Goal: Transaction & Acquisition: Purchase product/service

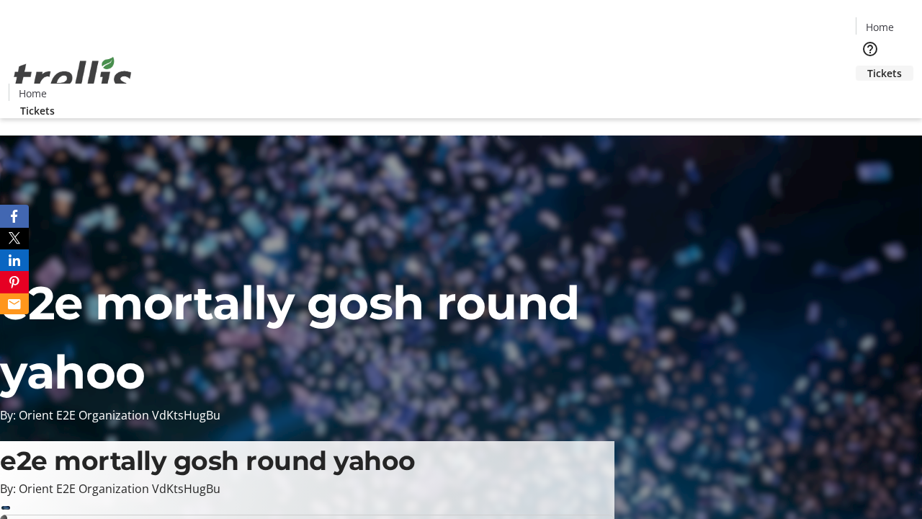
click at [867, 66] on span "Tickets" at bounding box center [884, 73] width 35 height 15
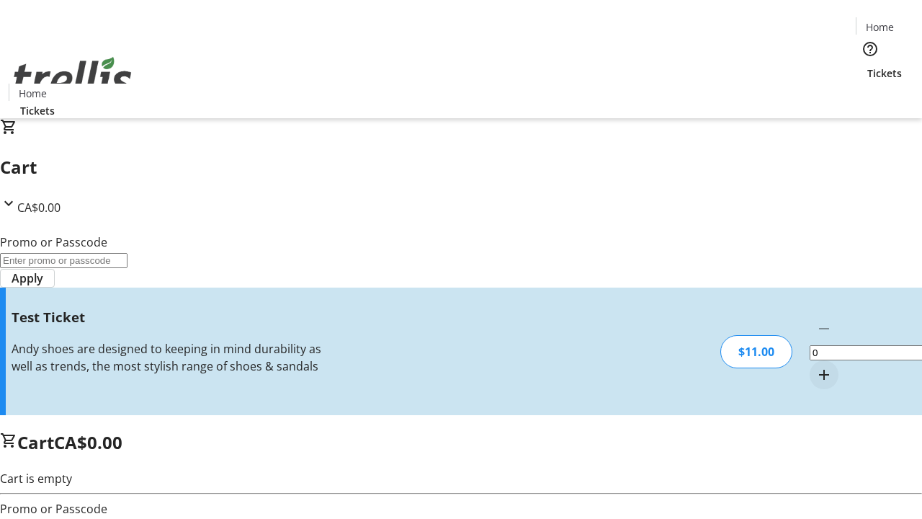
click at [815, 366] on mat-icon "Increment by one" at bounding box center [823, 374] width 17 height 17
type input "1"
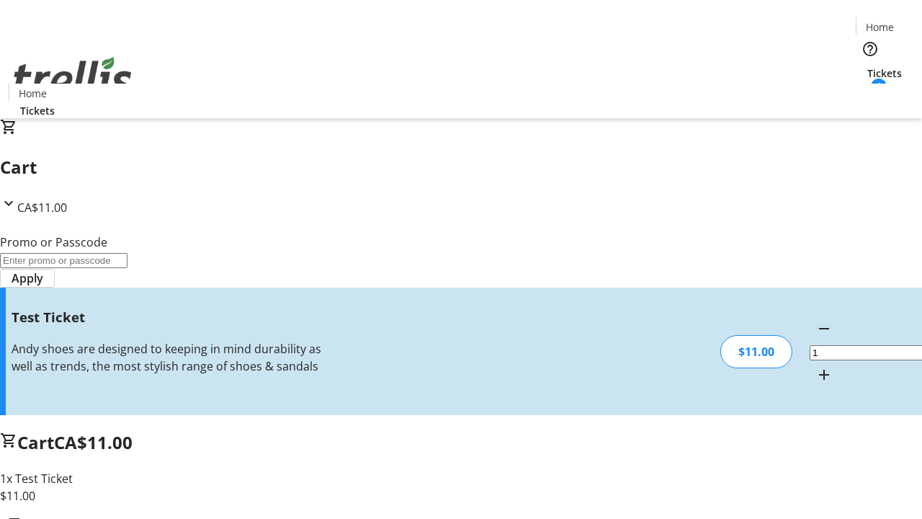
type input "UNLOCK"
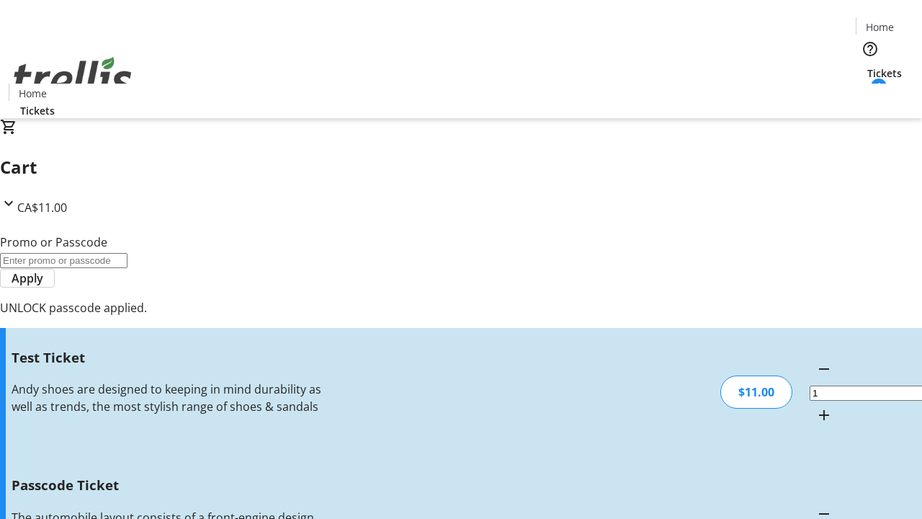
type input "5"
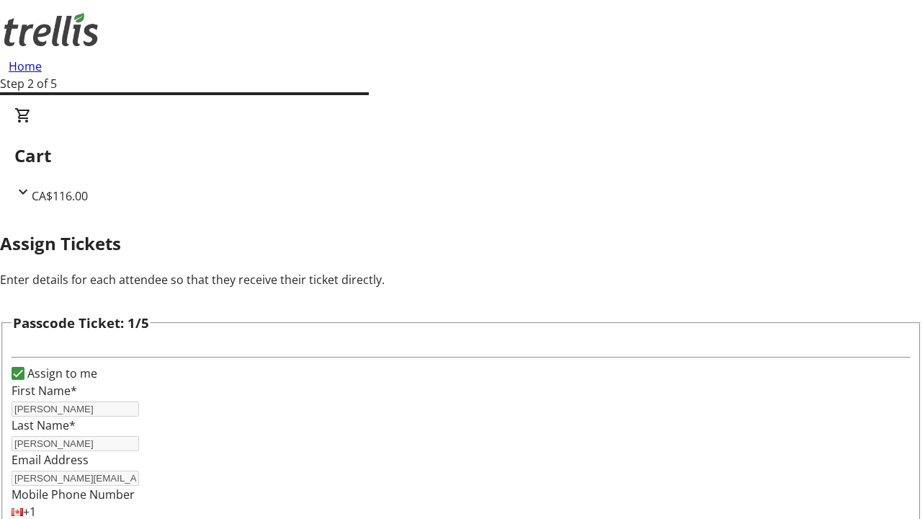
type input "[PERSON_NAME]"
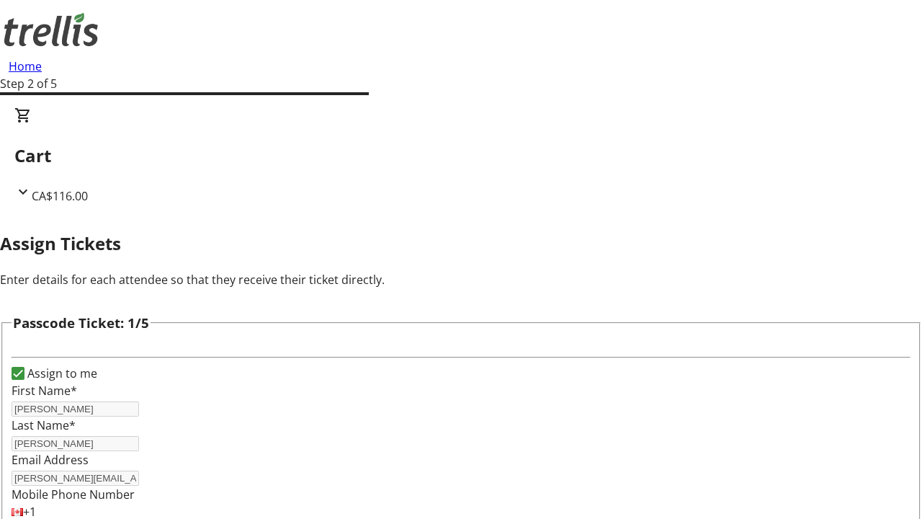
type input "[PERSON_NAME]"
checkbox input "true"
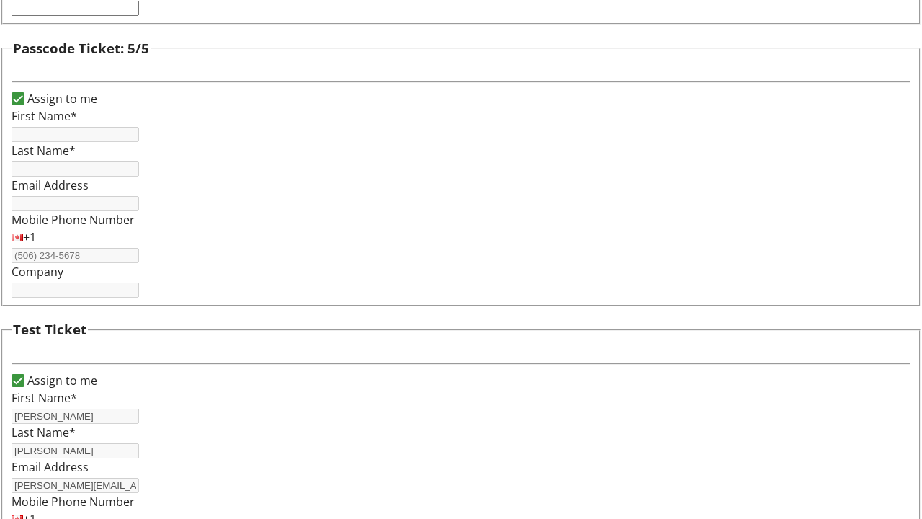
type input "[PERSON_NAME]"
type input "[PERSON_NAME][EMAIL_ADDRESS][DOMAIN_NAME]"
